Goal: Task Accomplishment & Management: Use online tool/utility

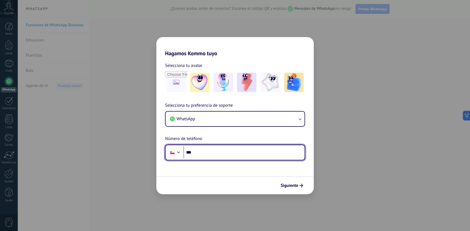
click at [214, 152] on input "***" at bounding box center [243, 152] width 121 height 12
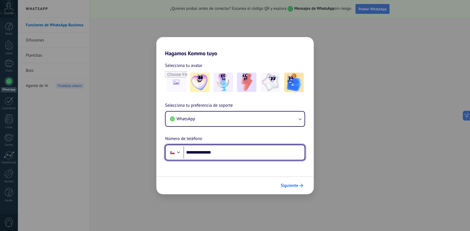
type input "**********"
click at [294, 185] on span "Siguiente" at bounding box center [289, 186] width 18 height 4
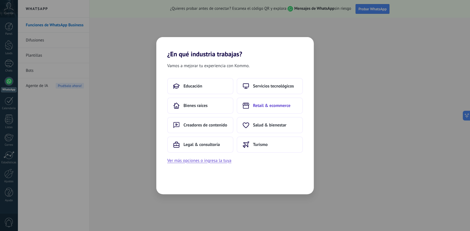
click at [289, 108] on span "Retail & ecommerce" at bounding box center [271, 105] width 37 height 5
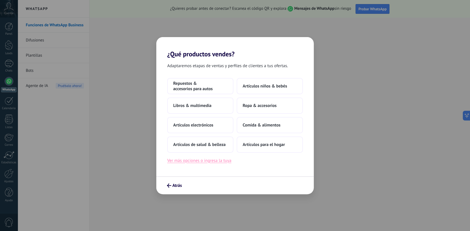
click at [219, 160] on button "Ver más opciones o ingresa la tuya" at bounding box center [199, 160] width 64 height 7
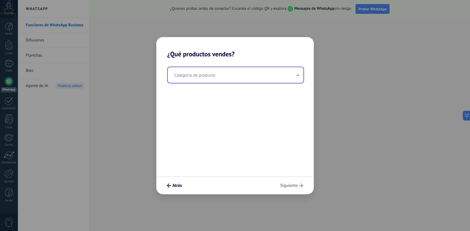
click at [222, 80] on input "text" at bounding box center [236, 75] width 136 height 16
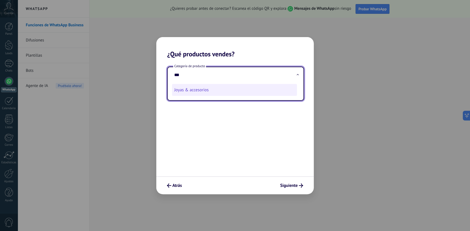
click at [199, 87] on li "Joyas & accesorios" at bounding box center [234, 90] width 125 height 12
type input "**********"
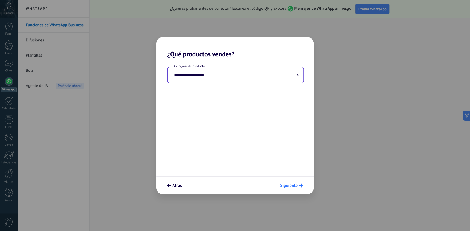
click at [294, 188] on span "Siguiente" at bounding box center [289, 186] width 18 height 4
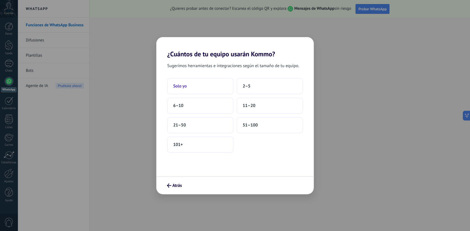
click at [198, 85] on button "Solo yo" at bounding box center [200, 86] width 66 height 16
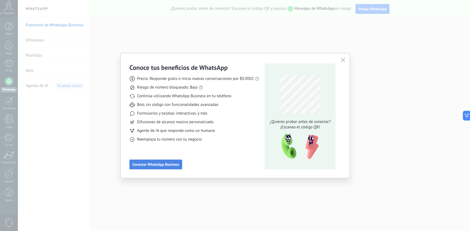
click at [166, 165] on span "Conectar WhatsApp Business" at bounding box center [155, 165] width 47 height 4
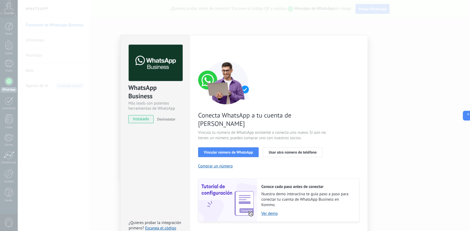
scroll to position [7, 0]
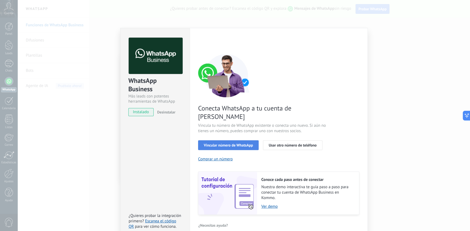
click at [236, 144] on span "Vincular número de WhatsApp" at bounding box center [228, 146] width 49 height 4
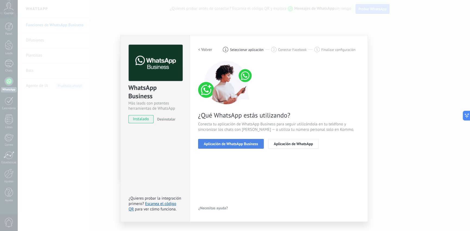
click at [231, 146] on span "Aplicación de WhatsApp Business" at bounding box center [231, 144] width 54 height 4
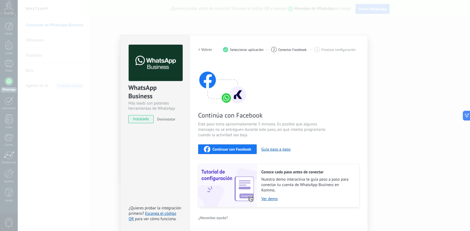
scroll to position [0, 0]
click at [244, 147] on span "Continuar con Facebook" at bounding box center [231, 149] width 39 height 4
click at [231, 152] on button "Continuar con Facebook" at bounding box center [227, 149] width 59 height 10
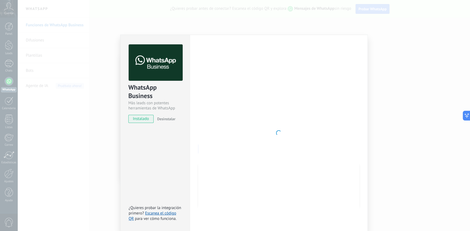
scroll to position [0, 0]
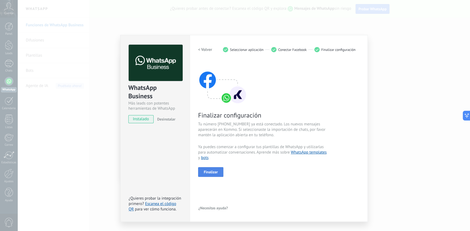
click at [204, 170] on span "Finalizar" at bounding box center [211, 172] width 14 height 4
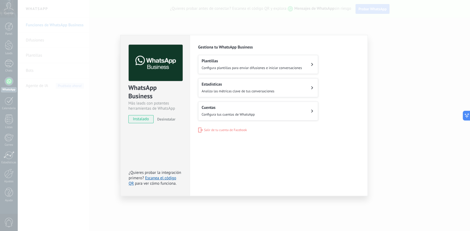
click at [309, 67] on button "Plantillas Configura plantillas para enviar difusiones e iniciar conversaciones" at bounding box center [258, 64] width 120 height 19
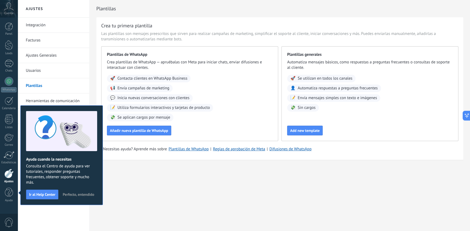
click at [70, 194] on span "Perfecto, entendido" at bounding box center [78, 195] width 31 height 4
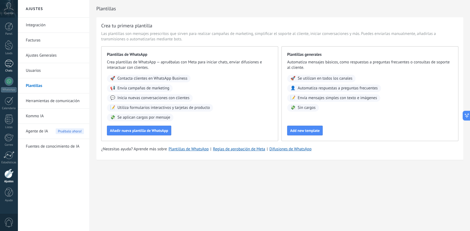
click at [11, 68] on link "Chats" at bounding box center [9, 66] width 18 height 13
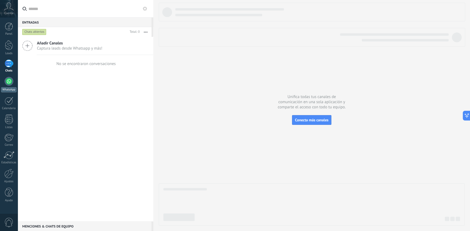
click at [6, 82] on div at bounding box center [9, 81] width 9 height 9
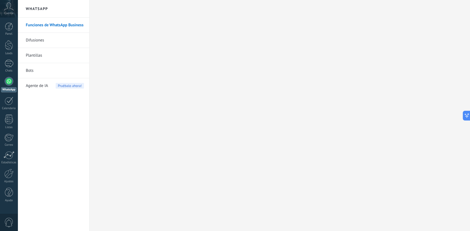
click at [39, 54] on link "Plantillas" at bounding box center [55, 55] width 58 height 15
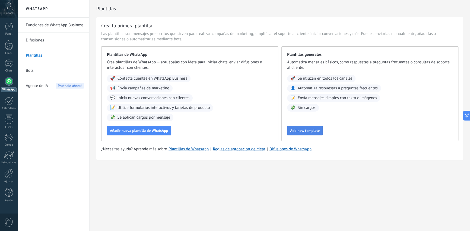
click at [306, 129] on span "Add new template" at bounding box center [305, 131] width 30 height 4
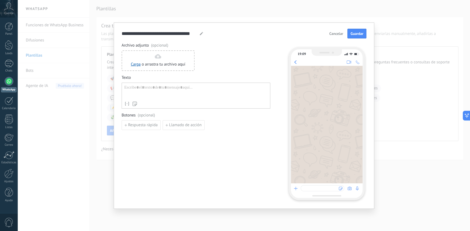
click at [152, 84] on div "Nombre del contacto Nombre Apellido Contacto ID Contacto usuario responsable Co…" at bounding box center [196, 96] width 149 height 26
click at [146, 89] on div at bounding box center [195, 92] width 143 height 14
drag, startPoint x: 190, startPoint y: 89, endPoint x: 51, endPoint y: 94, distance: 139.5
click at [51, 94] on div "**********" at bounding box center [244, 115] width 452 height 231
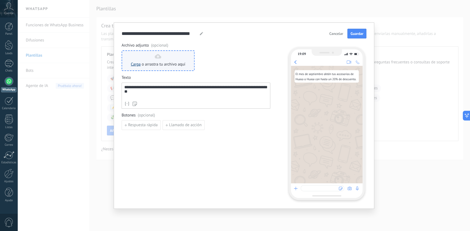
click at [139, 66] on link "Carga" at bounding box center [136, 64] width 10 height 5
click at [136, 65] on link "Carga" at bounding box center [136, 64] width 10 height 5
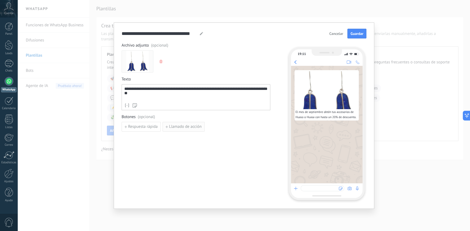
click at [185, 128] on span "Llamado de acción" at bounding box center [185, 127] width 33 height 4
click at [162, 125] on input at bounding box center [151, 126] width 58 height 9
click at [145, 138] on span "Añadir botón URL" at bounding box center [143, 140] width 31 height 4
click at [268, 128] on icon "button" at bounding box center [267, 127] width 3 height 3
click at [267, 128] on icon "button" at bounding box center [267, 127] width 3 height 3
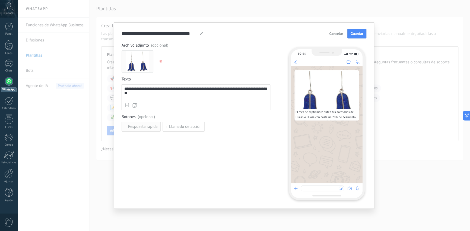
click at [142, 130] on button "Respuesta rápida" at bounding box center [141, 127] width 39 height 10
click at [137, 126] on input at bounding box center [151, 126] width 58 height 9
type input "*"
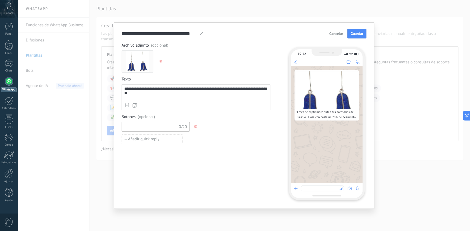
type input "*"
type input "**********"
click at [182, 96] on div "**********" at bounding box center [195, 94] width 143 height 14
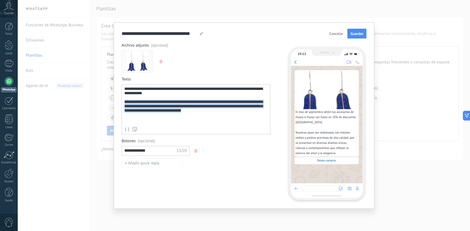
drag, startPoint x: 211, startPoint y: 116, endPoint x: 109, endPoint y: 104, distance: 102.8
click at [109, 104] on div "**********" at bounding box center [244, 115] width 452 height 231
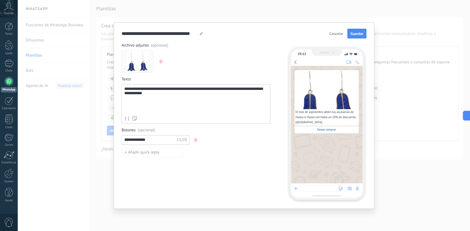
click at [165, 95] on div "**********" at bounding box center [195, 100] width 143 height 27
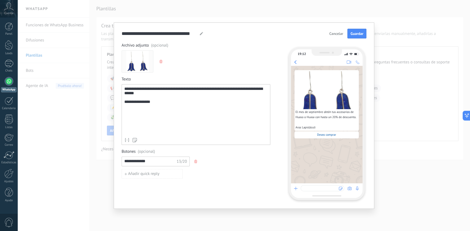
click at [124, 105] on div "**********" at bounding box center [195, 111] width 143 height 49
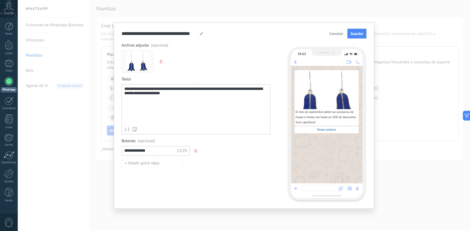
click at [187, 95] on div "**********" at bounding box center [195, 106] width 143 height 38
click at [206, 142] on span "Botones (opcional)" at bounding box center [196, 141] width 149 height 5
click at [354, 34] on span "Guardar" at bounding box center [356, 34] width 13 height 4
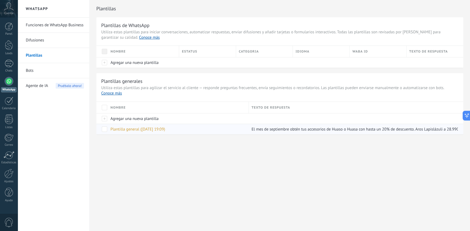
click at [144, 130] on span "Plantilla general ([DATE] 19:09)" at bounding box center [137, 129] width 55 height 5
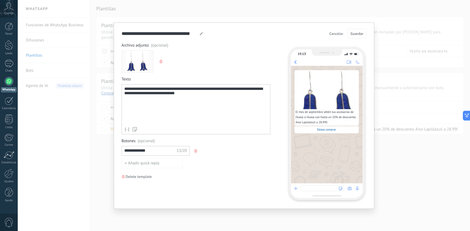
click at [150, 118] on div "**********" at bounding box center [195, 106] width 143 height 38
click at [135, 122] on div "**********" at bounding box center [195, 106] width 143 height 38
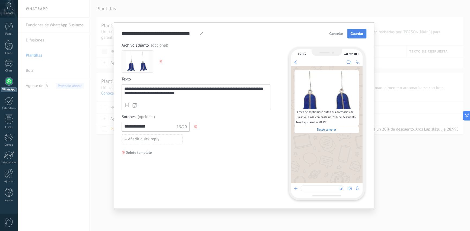
click at [361, 33] on span "Guardar" at bounding box center [356, 34] width 13 height 4
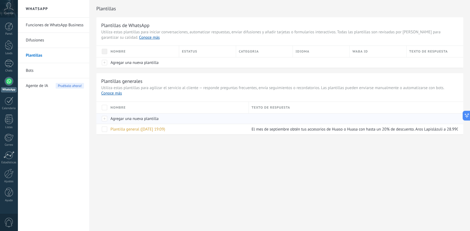
click at [103, 119] on div at bounding box center [101, 118] width 11 height 11
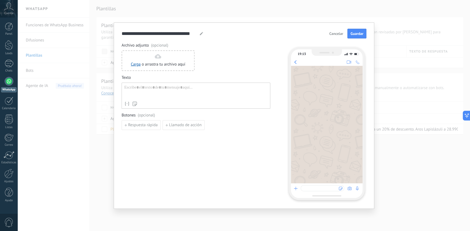
click at [335, 36] on button "Cancelar" at bounding box center [336, 34] width 19 height 8
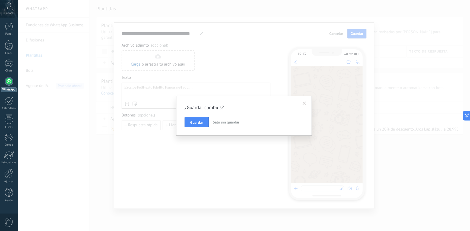
click at [224, 122] on span "Salir sin guardar" at bounding box center [226, 122] width 27 height 5
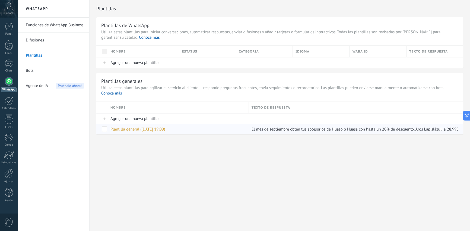
click at [104, 129] on span at bounding box center [104, 129] width 5 height 5
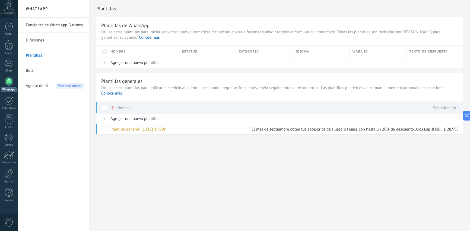
click at [52, 42] on link "Difusiones" at bounding box center [55, 40] width 58 height 15
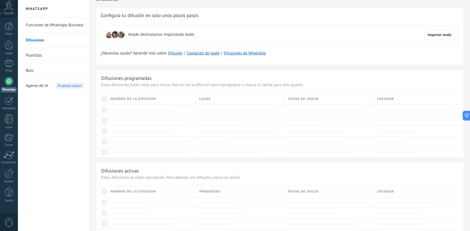
scroll to position [5, 0]
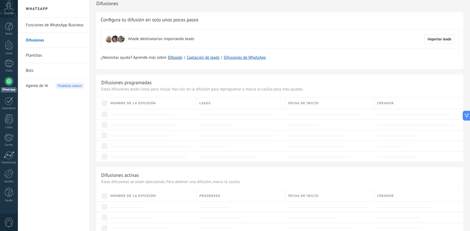
click at [172, 56] on link "Difusión" at bounding box center [175, 57] width 14 height 5
click at [30, 73] on link "Bots" at bounding box center [55, 70] width 58 height 15
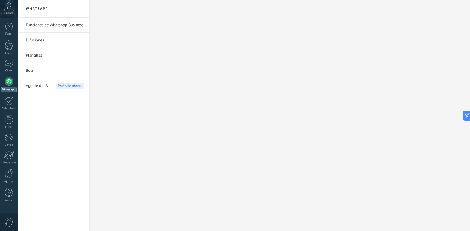
click at [36, 41] on link "Difusiones" at bounding box center [55, 40] width 58 height 15
click at [9, 84] on div at bounding box center [9, 81] width 9 height 9
click at [35, 72] on link "Bots" at bounding box center [55, 70] width 58 height 15
click at [34, 55] on link "Plantillas" at bounding box center [55, 55] width 58 height 15
click at [38, 39] on link "Difusiones" at bounding box center [55, 40] width 58 height 15
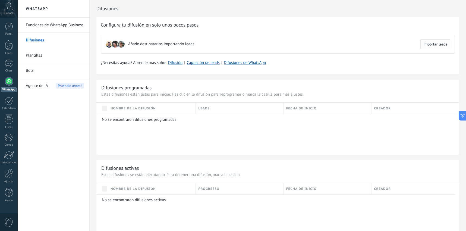
click at [429, 47] on button "Importar leads" at bounding box center [435, 44] width 30 height 10
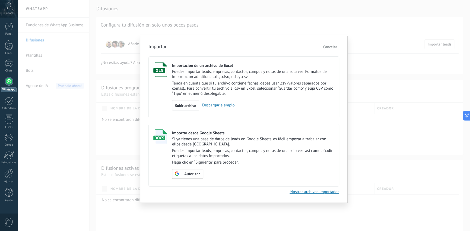
click at [332, 47] on span "Cancelar" at bounding box center [330, 46] width 14 height 5
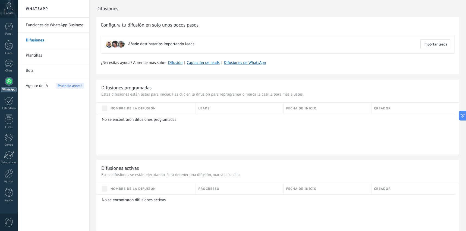
click at [38, 57] on link "Plantillas" at bounding box center [55, 55] width 58 height 15
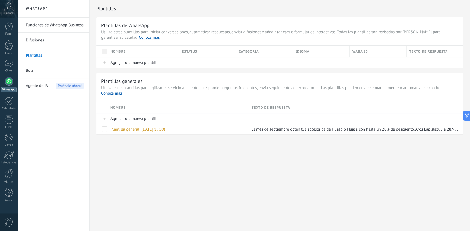
click at [33, 43] on link "Difusiones" at bounding box center [55, 40] width 58 height 15
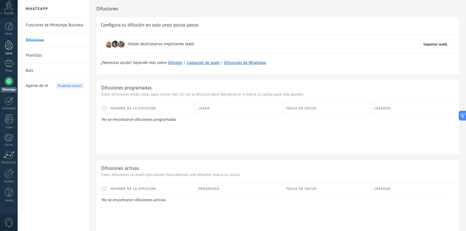
click at [9, 49] on div at bounding box center [9, 45] width 8 height 10
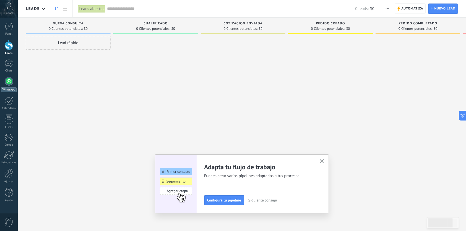
click at [9, 85] on div at bounding box center [9, 81] width 9 height 9
